Goal: Information Seeking & Learning: Learn about a topic

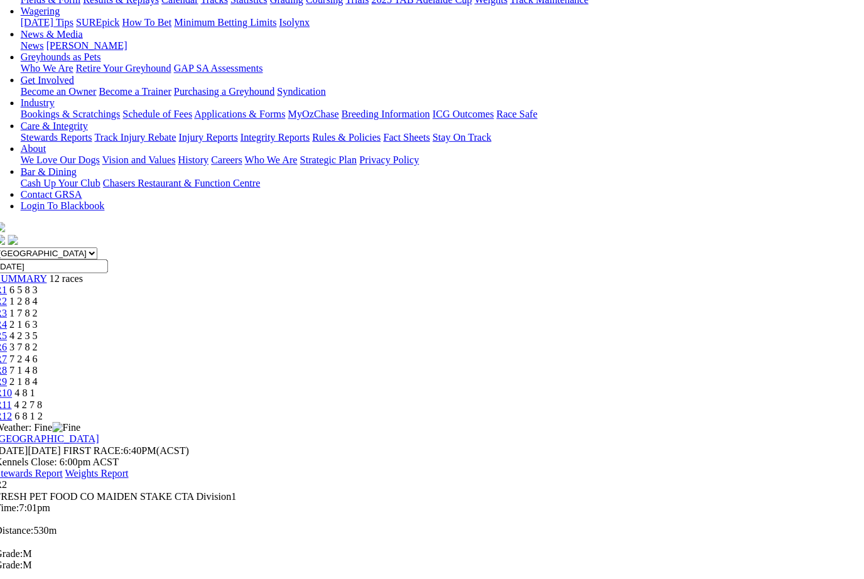
scroll to position [186, 0]
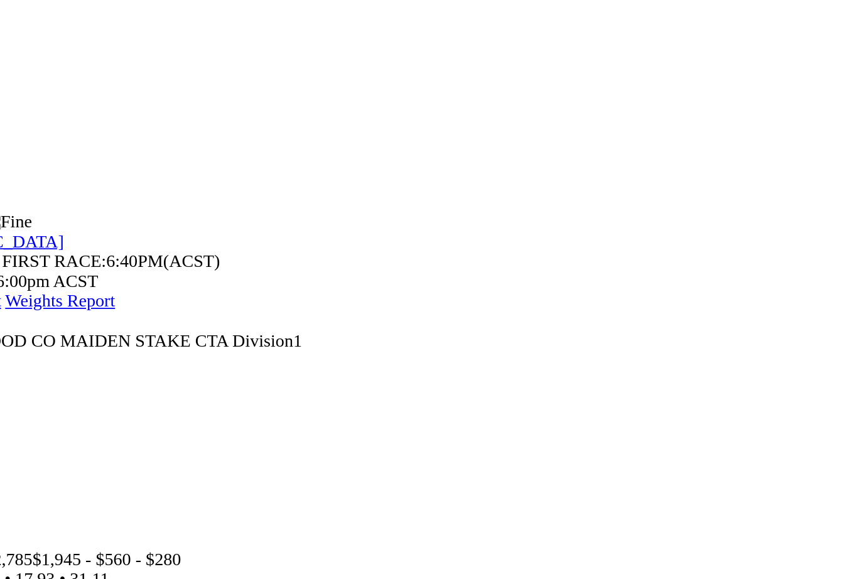
scroll to position [236, 0]
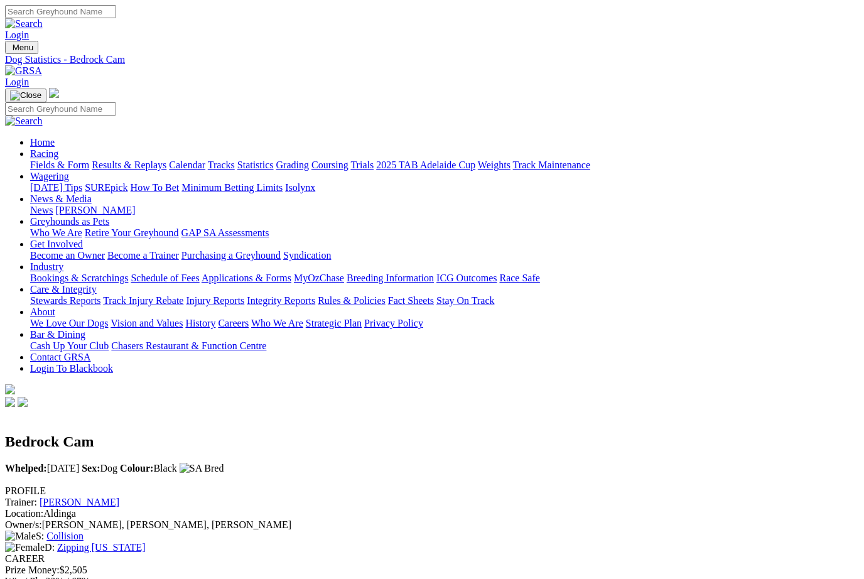
scroll to position [0, 11]
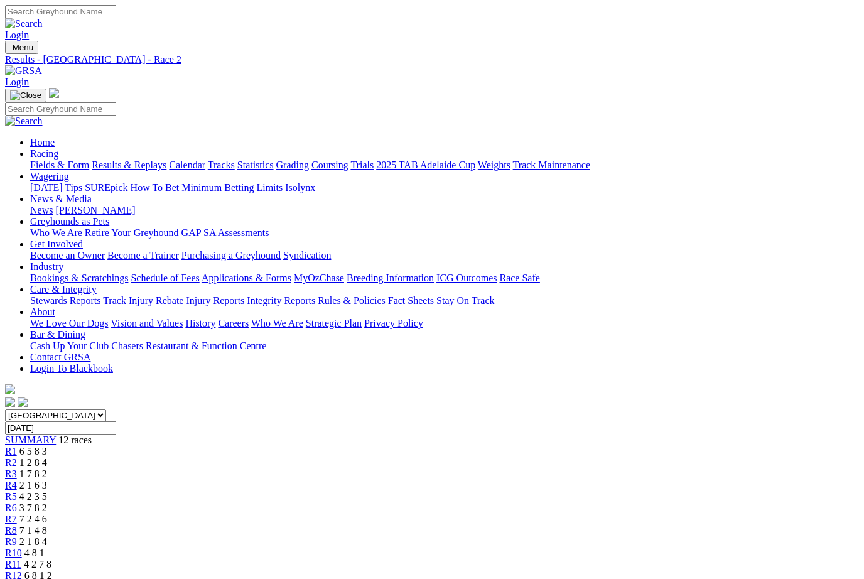
click at [44, 159] on link "Fields & Form" at bounding box center [59, 164] width 59 height 11
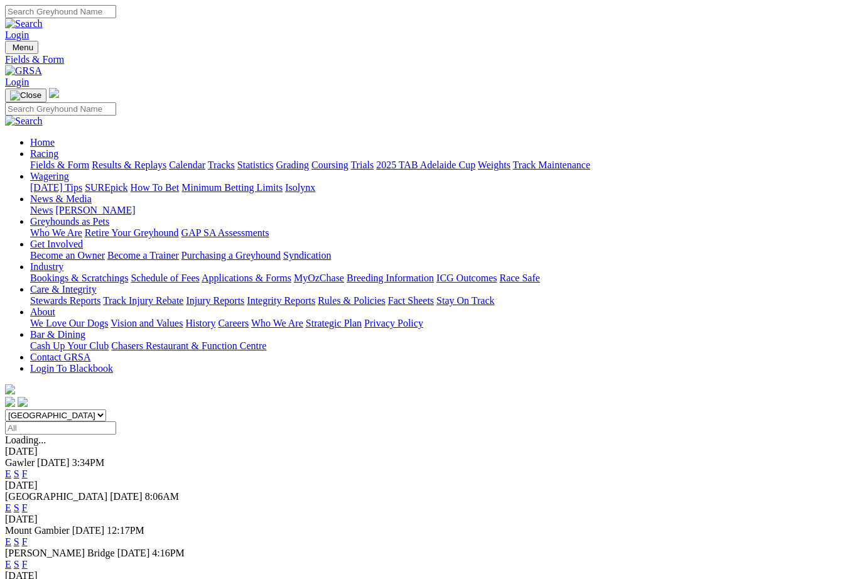
click at [28, 468] on link "F" at bounding box center [25, 473] width 6 height 11
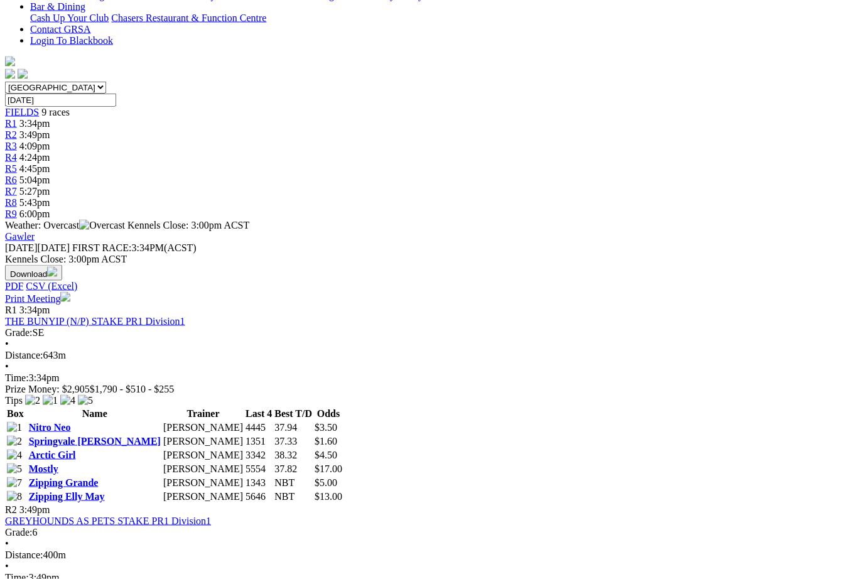
scroll to position [328, 0]
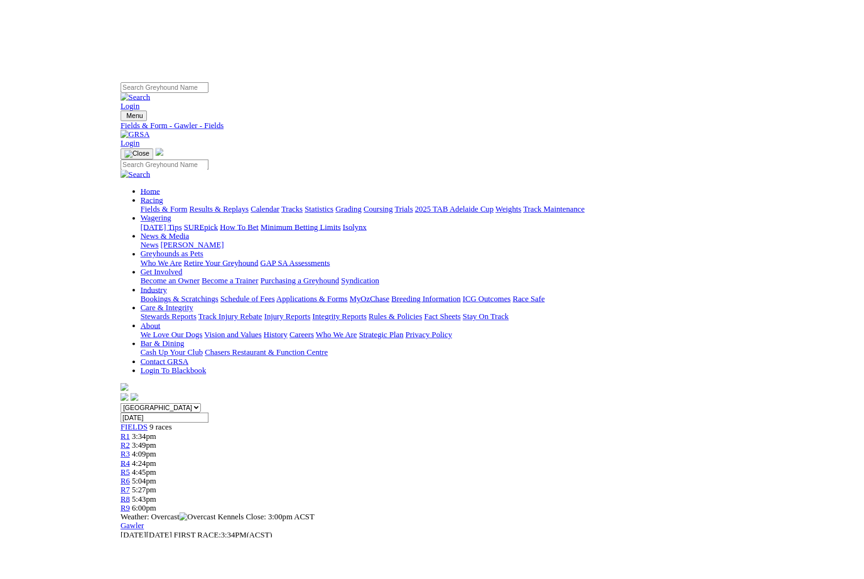
scroll to position [0, 1]
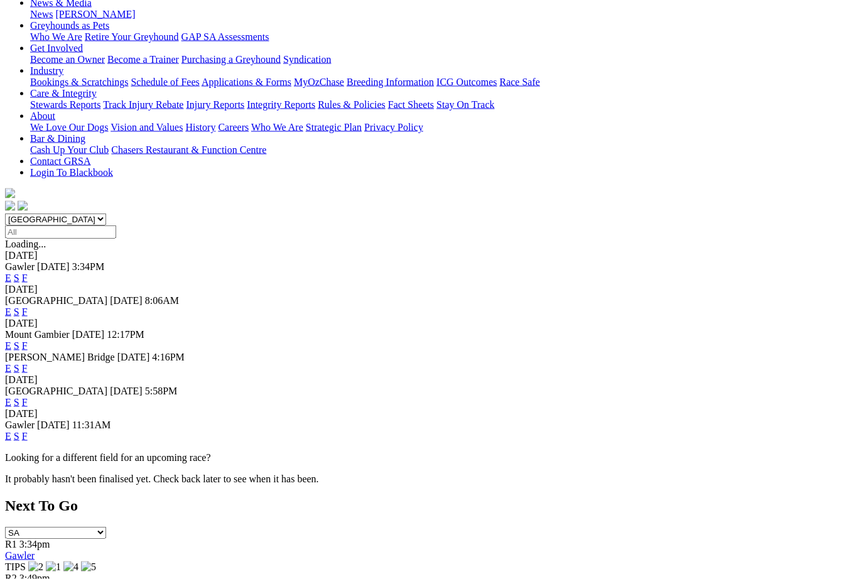
scroll to position [196, 0]
click at [28, 396] on link "F" at bounding box center [25, 401] width 6 height 11
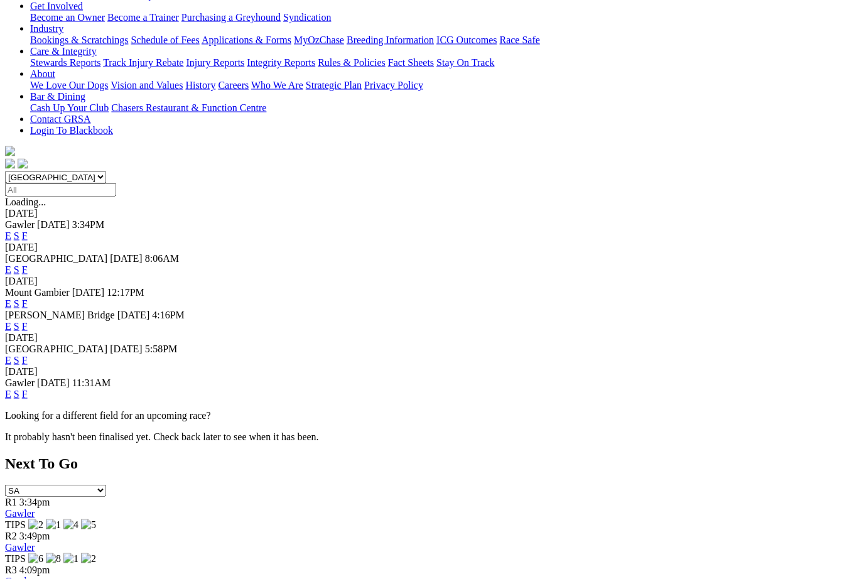
scroll to position [238, 0]
click at [28, 389] on link "F" at bounding box center [25, 394] width 6 height 11
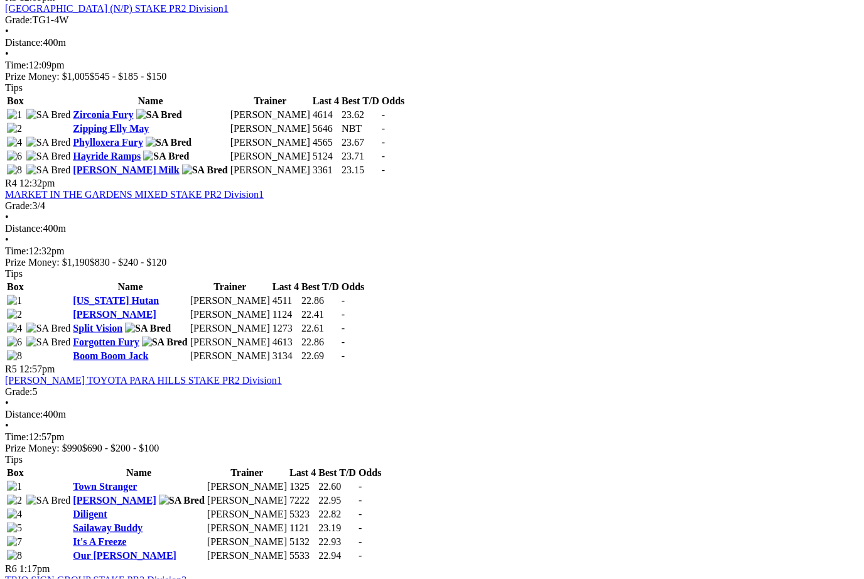
scroll to position [999, 1]
